Goal: Navigation & Orientation: Find specific page/section

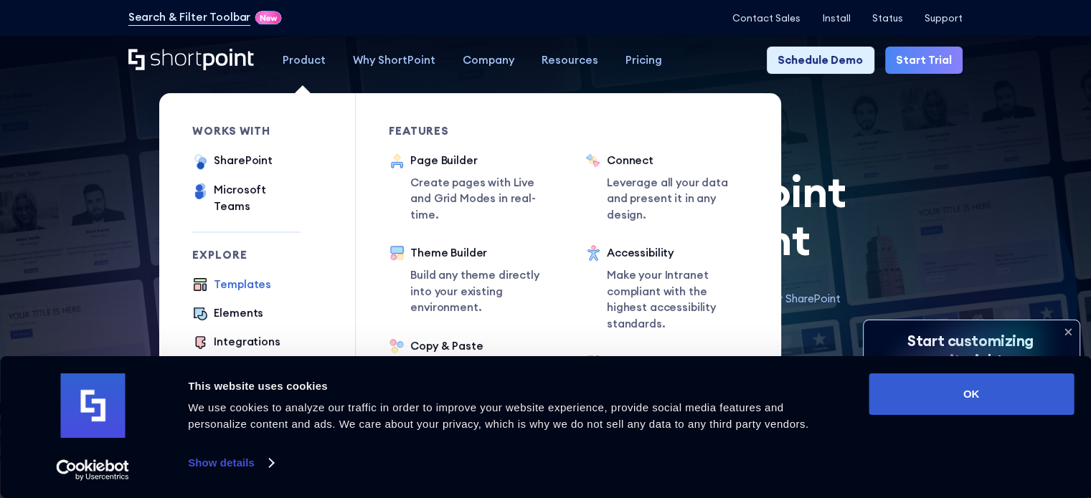
click at [223, 277] on div "Templates" at bounding box center [242, 285] width 57 height 16
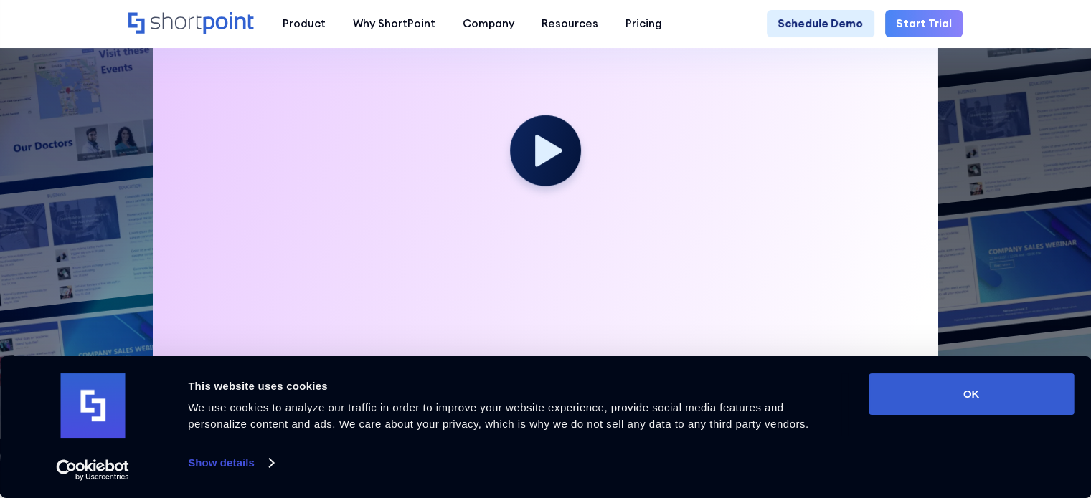
scroll to position [932, 0]
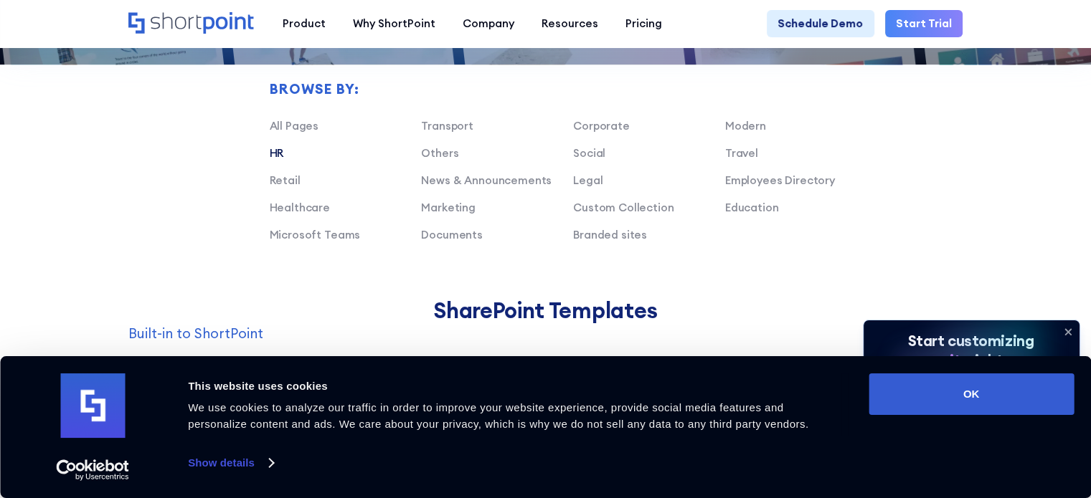
click at [278, 160] on link "HR" at bounding box center [277, 153] width 14 height 14
click at [275, 160] on link "HR" at bounding box center [277, 153] width 14 height 14
click at [278, 160] on link "HR" at bounding box center [277, 153] width 14 height 14
click at [277, 187] on link "Retail" at bounding box center [285, 181] width 31 height 14
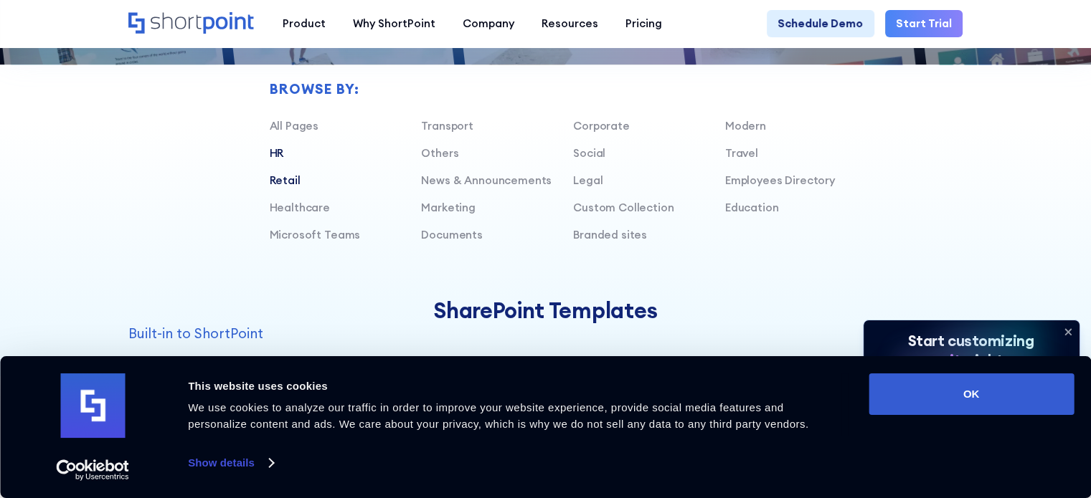
click at [278, 160] on link "HR" at bounding box center [277, 153] width 14 height 14
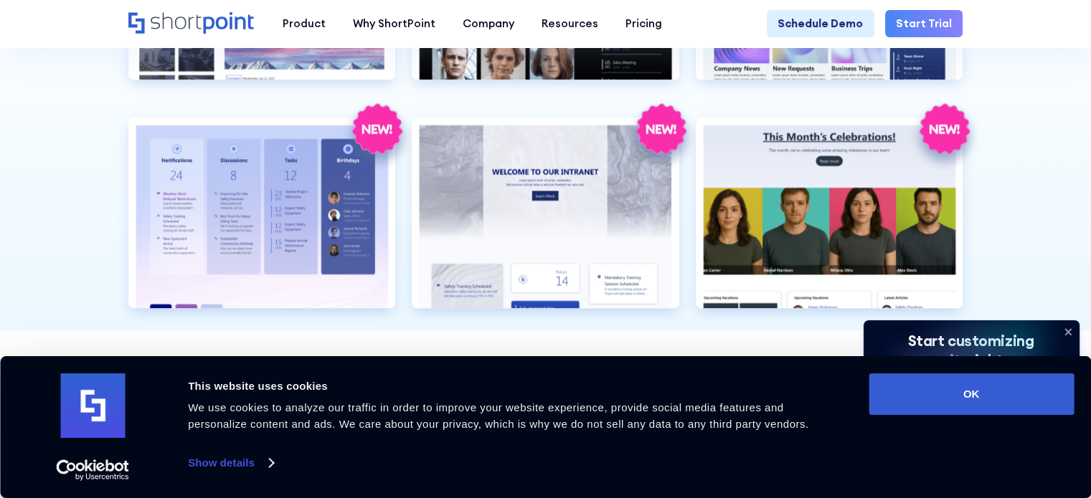
scroll to position [1219, 0]
